Goal: Complete application form: Complete application form

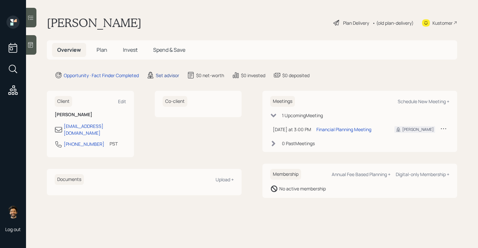
click at [165, 76] on div "Set advisor" at bounding box center [167, 75] width 23 height 7
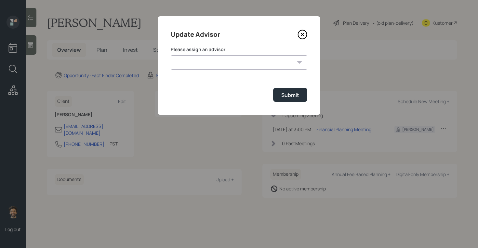
click at [187, 61] on select "[PERSON_NAME] [PERSON_NAME] [PERSON_NAME] [PERSON_NAME] End [PERSON_NAME] [PERS…" at bounding box center [239, 62] width 137 height 14
select select "f14b762f-c7c2-4b89-9227-8fa891345eea"
click at [171, 55] on select "[PERSON_NAME] [PERSON_NAME] [PERSON_NAME] [PERSON_NAME] End [PERSON_NAME] [PERS…" at bounding box center [239, 62] width 137 height 14
click at [292, 93] on div "Submit" at bounding box center [290, 94] width 18 height 7
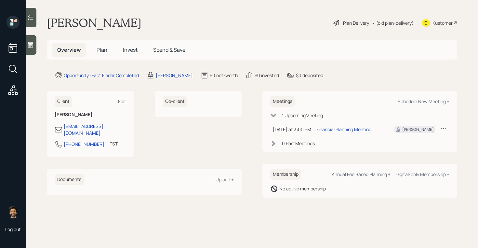
click at [103, 50] on span "Plan" at bounding box center [102, 49] width 11 height 7
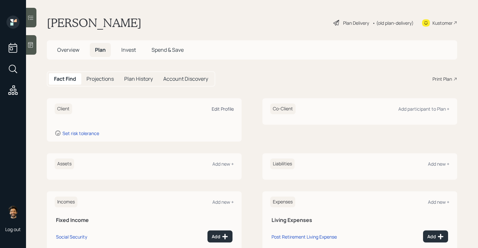
click at [218, 109] on div "Edit Profile" at bounding box center [223, 109] width 22 height 6
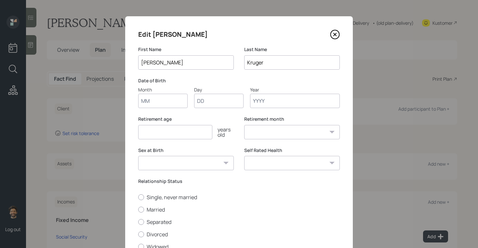
click at [153, 99] on input "Month" at bounding box center [162, 101] width 49 height 14
type input "01"
type input "1950"
select select "1"
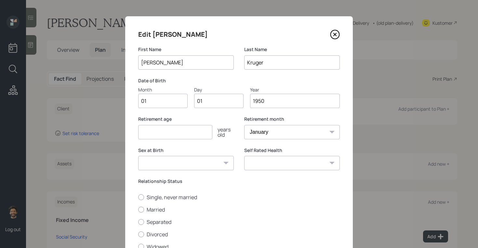
type input "1950"
click at [150, 137] on input "number" at bounding box center [175, 132] width 74 height 14
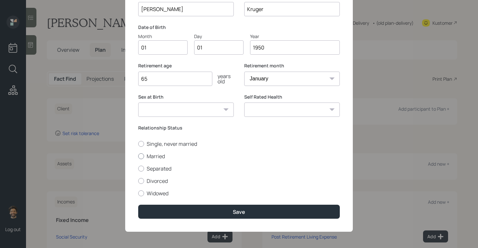
type input "65"
click at [144, 155] on label "Married" at bounding box center [239, 156] width 202 height 7
click at [138, 156] on input "Married" at bounding box center [138, 156] width 0 height 0
radio input "true"
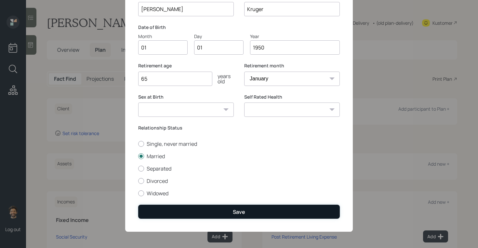
click at [157, 218] on button "Save" at bounding box center [239, 212] width 202 height 14
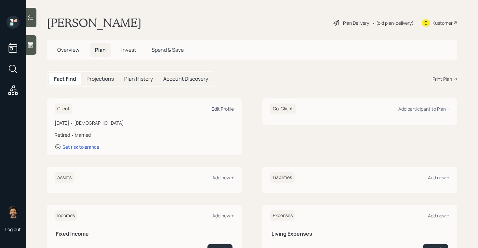
click at [225, 112] on div "Edit Profile" at bounding box center [223, 109] width 22 height 6
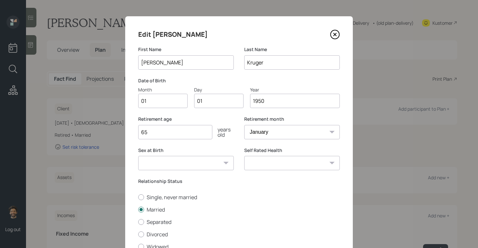
click at [266, 102] on input "1950" at bounding box center [295, 101] width 90 height 14
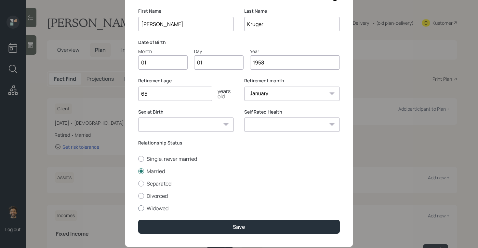
scroll to position [54, 0]
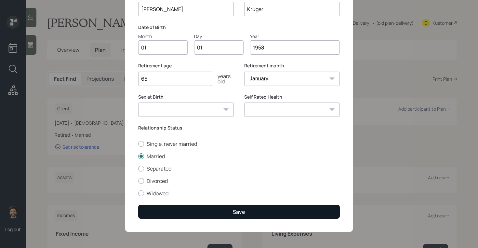
type input "1958"
click at [192, 212] on button "Save" at bounding box center [239, 212] width 202 height 14
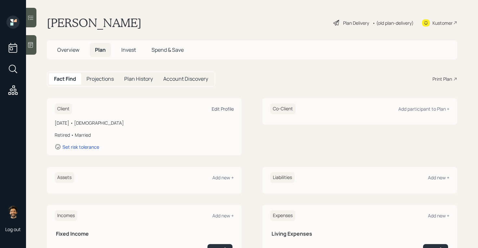
click at [215, 108] on div "Edit Profile" at bounding box center [223, 109] width 22 height 6
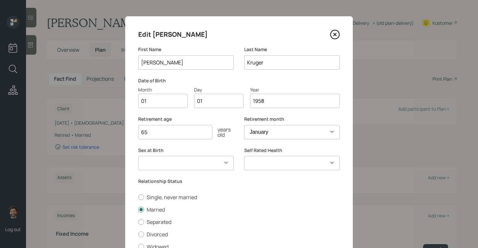
click at [284, 104] on input "1958" at bounding box center [295, 101] width 90 height 14
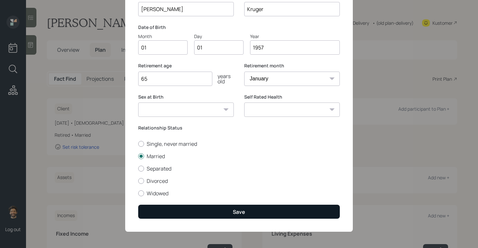
type input "1957"
click at [166, 214] on button "Save" at bounding box center [239, 212] width 202 height 14
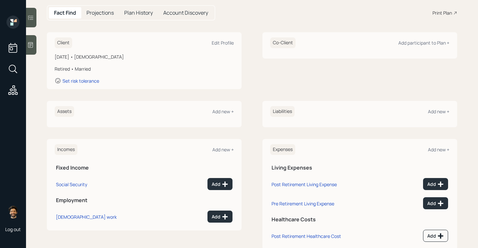
scroll to position [68, 0]
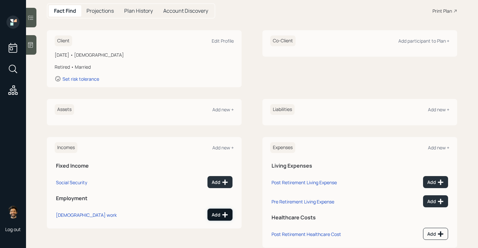
click at [214, 211] on div "Add" at bounding box center [220, 214] width 17 height 7
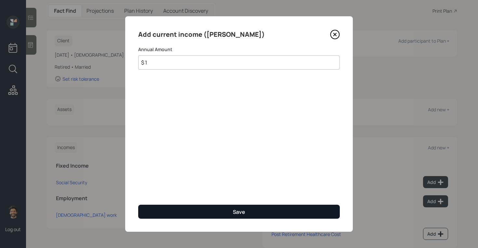
type input "$ 1"
click at [207, 206] on button "Save" at bounding box center [239, 212] width 202 height 14
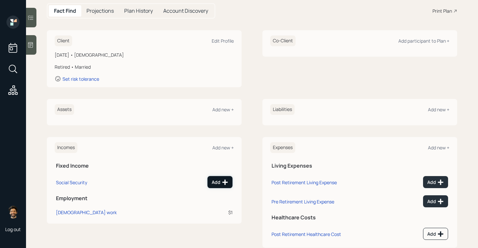
click at [227, 181] on icon at bounding box center [225, 182] width 7 height 7
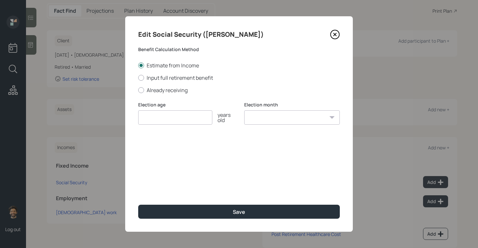
click at [160, 114] on input "number" at bounding box center [175, 117] width 74 height 14
type input "70"
click at [258, 113] on select "January February March April May June July August September October November De…" at bounding box center [292, 117] width 96 height 14
select select "12"
click at [244, 110] on select "January February March April May June July August September October November De…" at bounding box center [292, 117] width 96 height 14
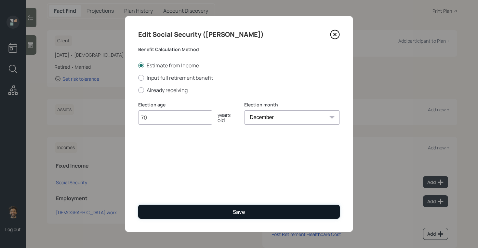
click at [223, 217] on button "Save" at bounding box center [239, 212] width 202 height 14
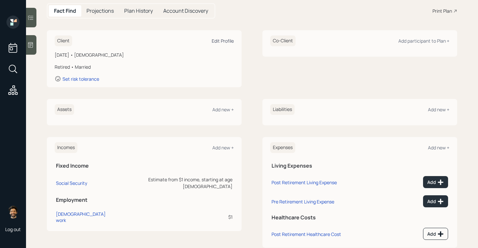
click at [226, 42] on div "Edit Profile" at bounding box center [223, 41] width 22 height 6
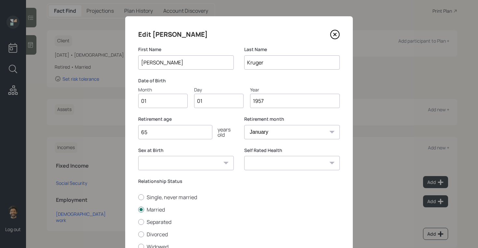
click at [171, 134] on input "65" at bounding box center [175, 132] width 74 height 14
type input "6"
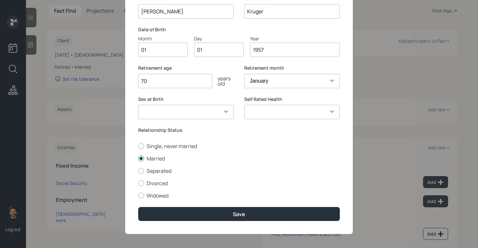
scroll to position [54, 0]
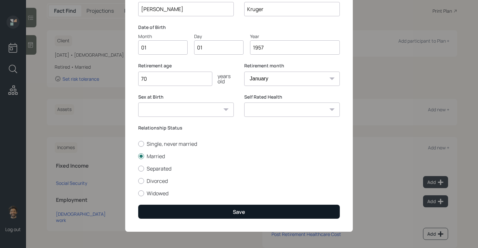
type input "70"
click at [175, 215] on button "Save" at bounding box center [239, 212] width 202 height 14
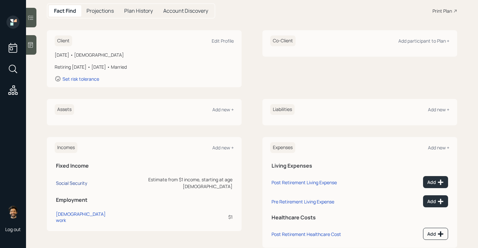
click at [68, 180] on div "Social Security" at bounding box center [71, 183] width 31 height 6
select select "12"
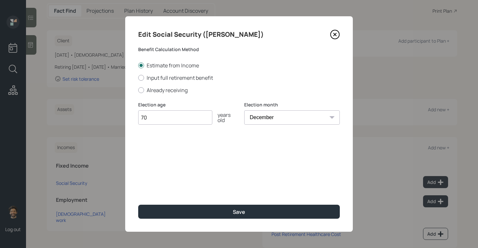
type input "7"
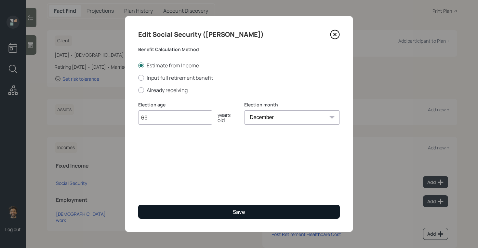
type input "69"
click at [145, 215] on button "Save" at bounding box center [239, 212] width 202 height 14
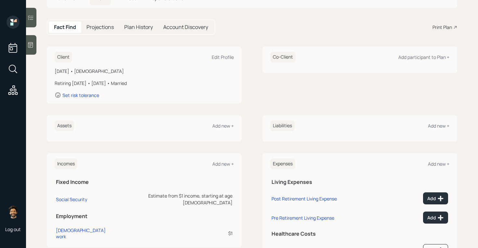
scroll to position [51, 0]
click at [216, 127] on div "Add new +" at bounding box center [222, 126] width 21 height 6
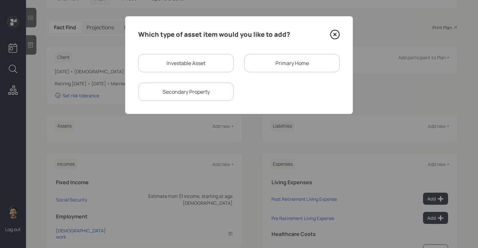
click at [156, 65] on div "Investable Asset" at bounding box center [186, 63] width 96 height 18
select select "taxable"
select select "balanced"
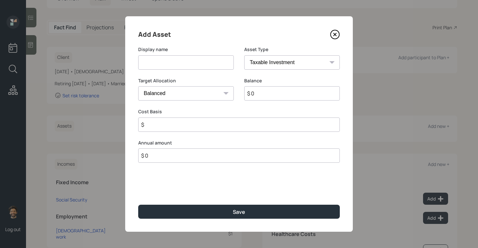
click at [157, 61] on input at bounding box center [186, 62] width 96 height 14
type input "[PERSON_NAME] 401k"
click at [261, 90] on input "$ 0" at bounding box center [292, 93] width 96 height 14
type input "$ 1"
click at [270, 64] on select "SEP [PERSON_NAME] IRA 401(k) [PERSON_NAME] 401(k) 403(b) [PERSON_NAME] 403(b) 4…" at bounding box center [292, 62] width 96 height 14
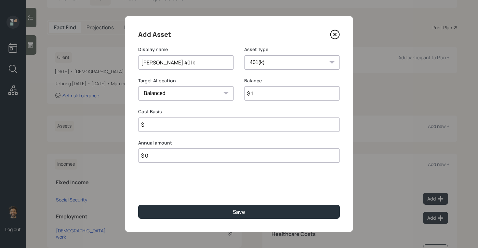
click at [244, 55] on select "SEP [PERSON_NAME] IRA 401(k) [PERSON_NAME] 401(k) 403(b) [PERSON_NAME] 403(b) 4…" at bounding box center [292, 62] width 96 height 14
click at [260, 63] on select "SEP [PERSON_NAME] IRA 401(k) [PERSON_NAME] 401(k) 403(b) [PERSON_NAME] 403(b) 4…" at bounding box center [292, 62] width 96 height 14
select select "roth_401k"
click at [244, 55] on select "SEP [PERSON_NAME] IRA 401(k) [PERSON_NAME] 401(k) 403(b) [PERSON_NAME] 403(b) 4…" at bounding box center [292, 62] width 96 height 14
click at [187, 125] on input "number" at bounding box center [181, 124] width 86 height 14
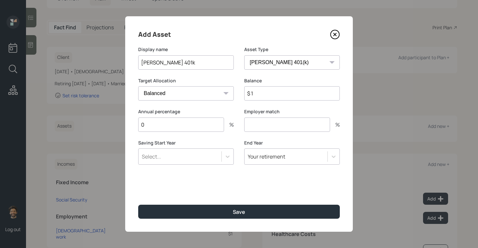
type input "0"
click at [182, 219] on div "Add Asset Display name [PERSON_NAME] 401k Asset Type SEP [PERSON_NAME] IRA 401(…" at bounding box center [239, 123] width 228 height 215
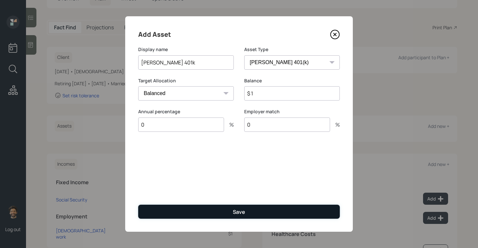
click at [174, 213] on button "Save" at bounding box center [239, 212] width 202 height 14
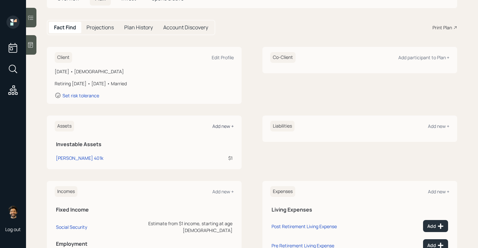
click at [224, 125] on div "Add new +" at bounding box center [222, 126] width 21 height 6
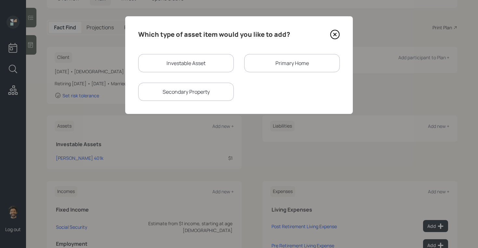
click at [182, 65] on div "Investable Asset" at bounding box center [186, 63] width 96 height 18
select select "taxable"
select select "balanced"
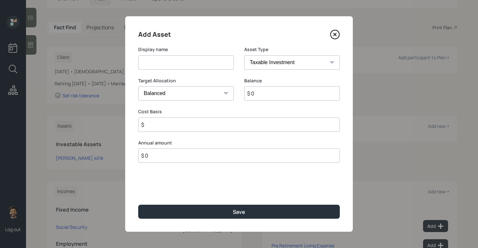
click at [161, 65] on input at bounding box center [186, 62] width 96 height 14
type input "PreTax 401k"
click at [274, 98] on input "$ 0" at bounding box center [292, 93] width 96 height 14
type input "$ 1"
click at [271, 66] on select "SEP [PERSON_NAME] IRA 401(k) [PERSON_NAME] 401(k) 403(b) [PERSON_NAME] 403(b) 4…" at bounding box center [292, 62] width 96 height 14
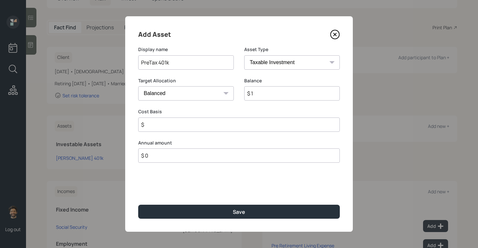
select select "company_sponsored"
click at [244, 55] on select "SEP [PERSON_NAME] IRA 401(k) [PERSON_NAME] 401(k) 403(b) [PERSON_NAME] 403(b) 4…" at bounding box center [292, 62] width 96 height 14
click at [174, 124] on input "number" at bounding box center [181, 124] width 86 height 14
type input "0"
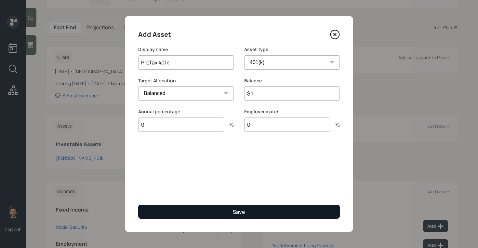
type input "0"
click at [156, 209] on button "Save" at bounding box center [239, 212] width 202 height 14
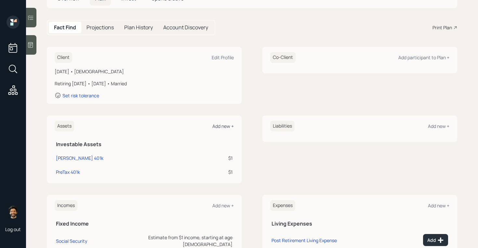
click at [221, 127] on div "Add new +" at bounding box center [222, 126] width 21 height 6
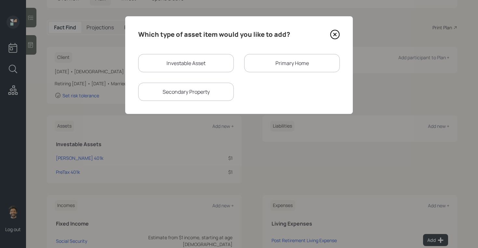
click at [165, 62] on div "Investable Asset" at bounding box center [186, 63] width 96 height 18
select select "taxable"
select select "balanced"
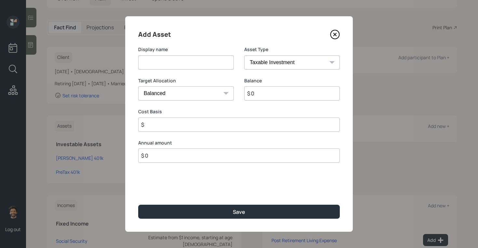
click at [155, 65] on input at bounding box center [186, 62] width 96 height 14
type input "2 Cd's"
click at [262, 93] on input "$ 0" at bounding box center [292, 93] width 96 height 14
type input "$ 100,000"
click at [199, 62] on input "2 Cd's" at bounding box center [186, 62] width 96 height 14
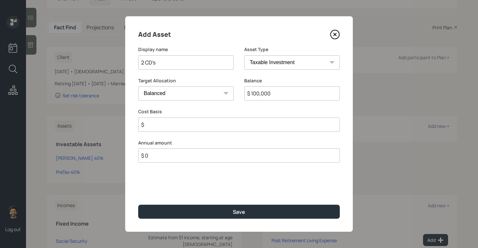
type input "2 CD's"
click at [275, 67] on select "SEP [PERSON_NAME] IRA 401(k) [PERSON_NAME] 401(k) 403(b) [PERSON_NAME] 403(b) 4…" at bounding box center [292, 62] width 96 height 14
select select "emergency_fund"
click at [244, 55] on select "SEP [PERSON_NAME] IRA 401(k) [PERSON_NAME] 401(k) 403(b) [PERSON_NAME] 403(b) 4…" at bounding box center [292, 62] width 96 height 14
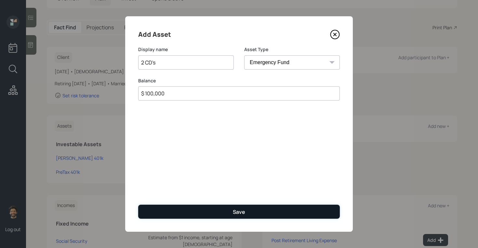
click at [166, 207] on button "Save" at bounding box center [239, 212] width 202 height 14
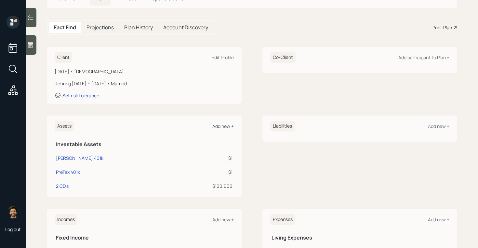
click at [221, 127] on div "Add new +" at bounding box center [222, 126] width 21 height 6
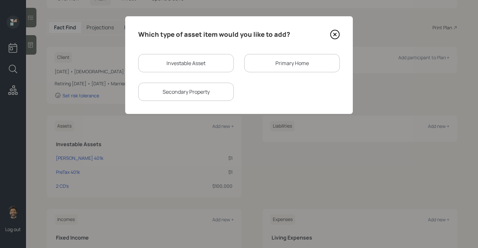
click at [274, 65] on div "Primary Home" at bounding box center [292, 63] width 96 height 18
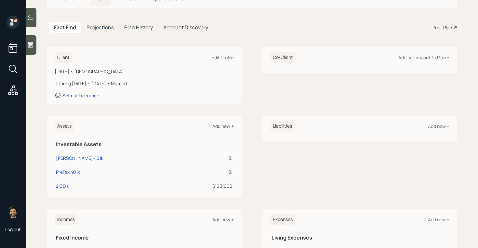
click at [229, 126] on div "Add new +" at bounding box center [222, 126] width 21 height 6
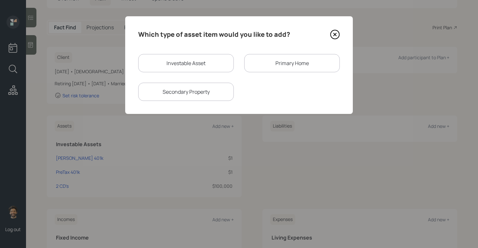
click at [199, 95] on div "Secondary Property" at bounding box center [186, 92] width 96 height 18
select select "rental_property"
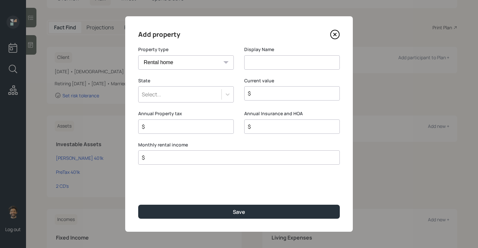
click at [260, 62] on input at bounding box center [292, 62] width 96 height 14
type input "Rental"
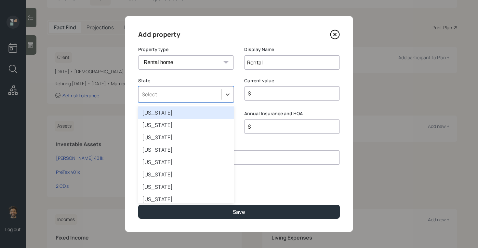
click at [158, 101] on div "Select..." at bounding box center [186, 94] width 96 height 16
type input "was"
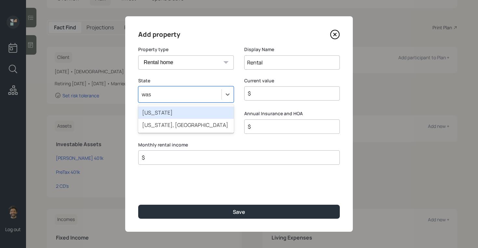
click at [164, 115] on div "[US_STATE]" at bounding box center [186, 112] width 96 height 12
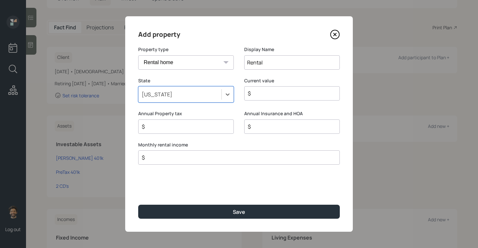
click at [276, 93] on input "$" at bounding box center [289, 93] width 85 height 8
type input "$ 1"
click at [209, 126] on input "$" at bounding box center [183, 127] width 85 height 8
type input "$ 1"
type input "$ 11"
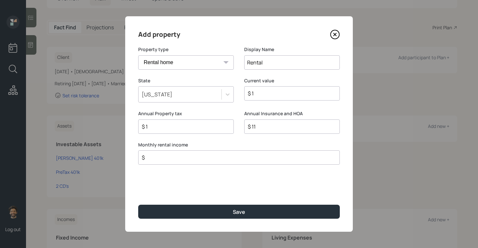
click at [172, 160] on input "$" at bounding box center [236, 158] width 191 height 8
type input "$ 1"
click at [263, 125] on input "$ 11" at bounding box center [289, 127] width 85 height 8
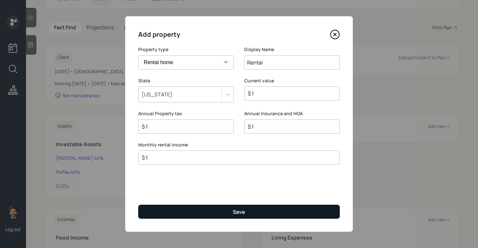
type input "$ 1"
click at [227, 208] on button "Save" at bounding box center [239, 212] width 202 height 14
